Goal: Check status: Check status

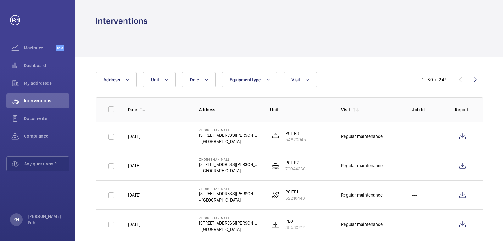
click at [474, 28] on div at bounding box center [290, 42] width 388 height 30
click at [358, 38] on div at bounding box center [290, 42] width 388 height 30
drag, startPoint x: 340, startPoint y: 37, endPoint x: 329, endPoint y: 34, distance: 12.1
click at [338, 37] on div at bounding box center [290, 42] width 388 height 30
